Goal: Task Accomplishment & Management: Manage account settings

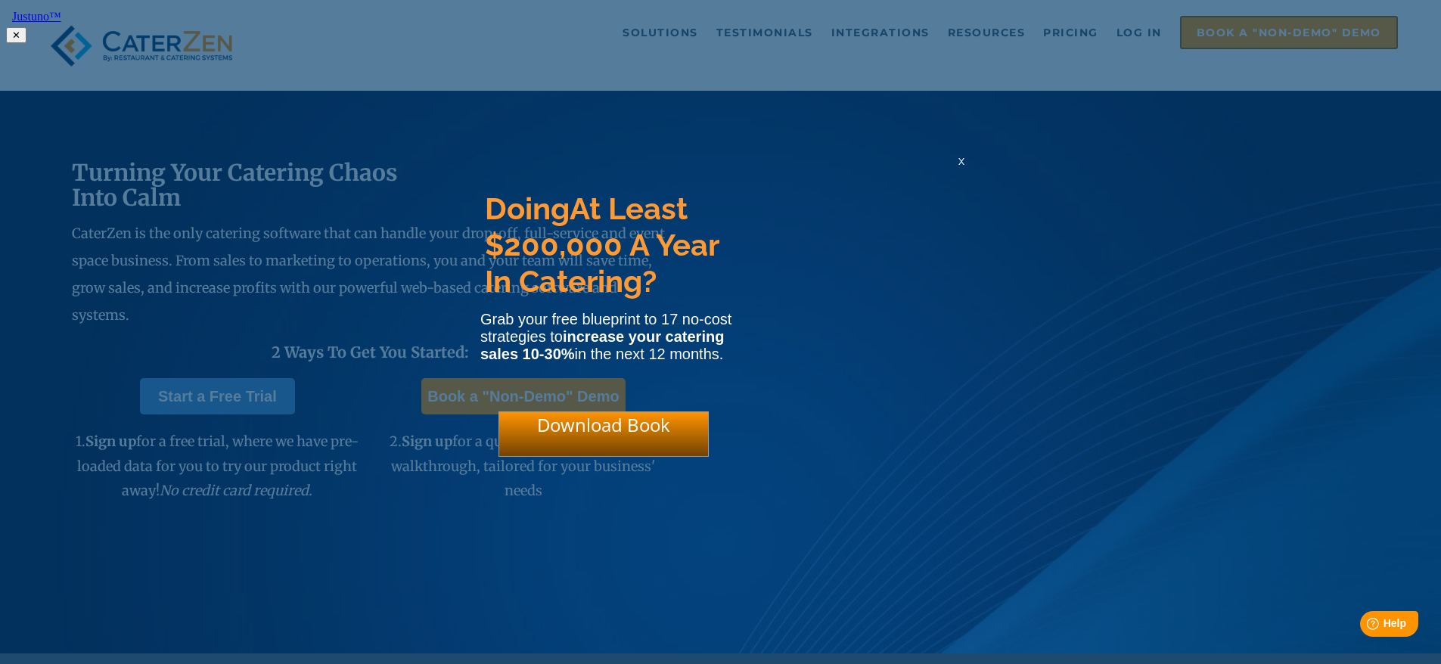
click at [955, 168] on div "x" at bounding box center [962, 161] width 24 height 14
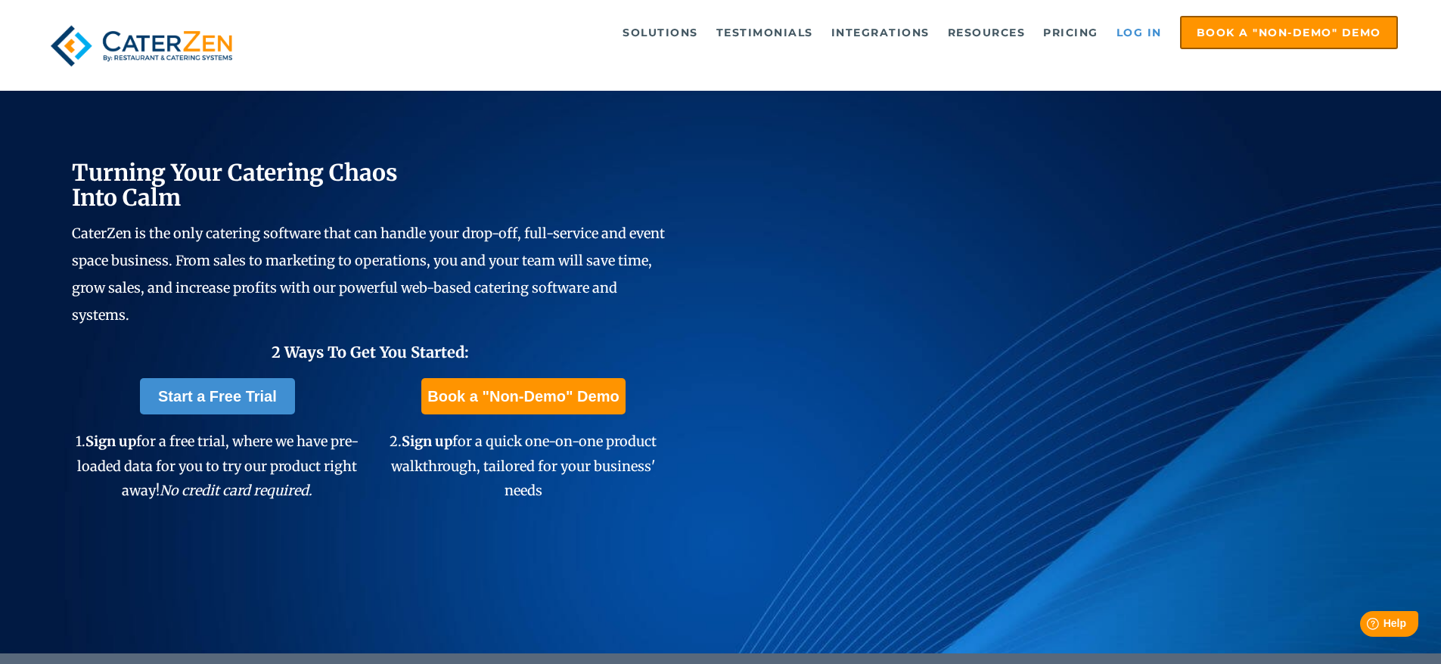
click at [1142, 33] on link "Log in" at bounding box center [1139, 32] width 61 height 30
click at [1142, 26] on link "Log in" at bounding box center [1139, 32] width 61 height 30
click at [1133, 28] on link "Log in" at bounding box center [1139, 32] width 61 height 30
